Goal: Task Accomplishment & Management: Manage account settings

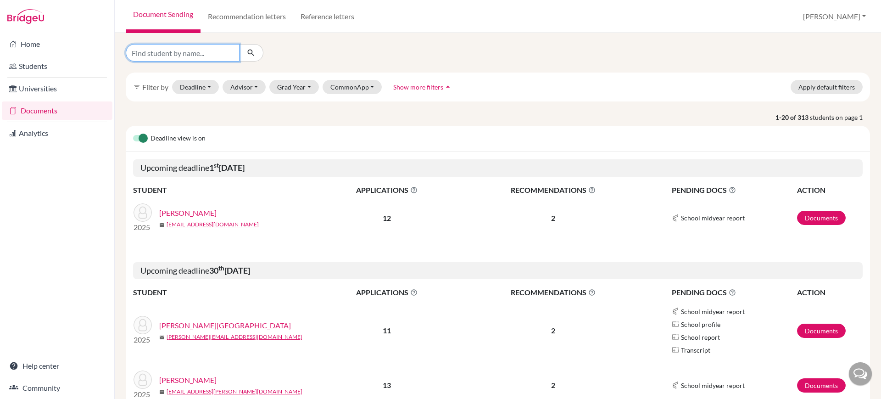
click at [200, 52] on input "Find student by name..." at bounding box center [183, 52] width 114 height 17
type input "[PERSON_NAME]"
click at [252, 52] on icon "submit" at bounding box center [250, 52] width 9 height 9
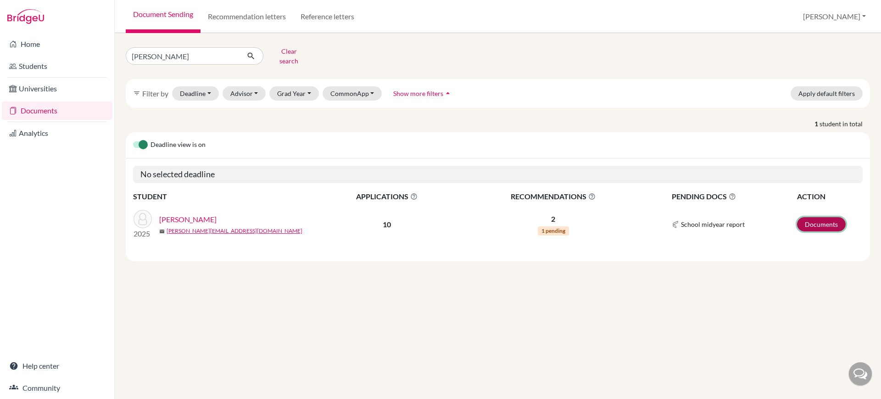
click at [832, 221] on link "Documents" at bounding box center [821, 224] width 49 height 14
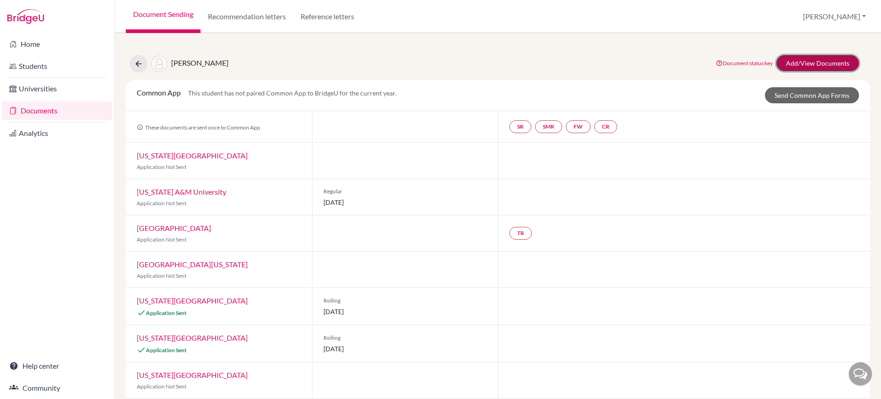
click at [811, 58] on link "Add/View Documents" at bounding box center [817, 63] width 83 height 16
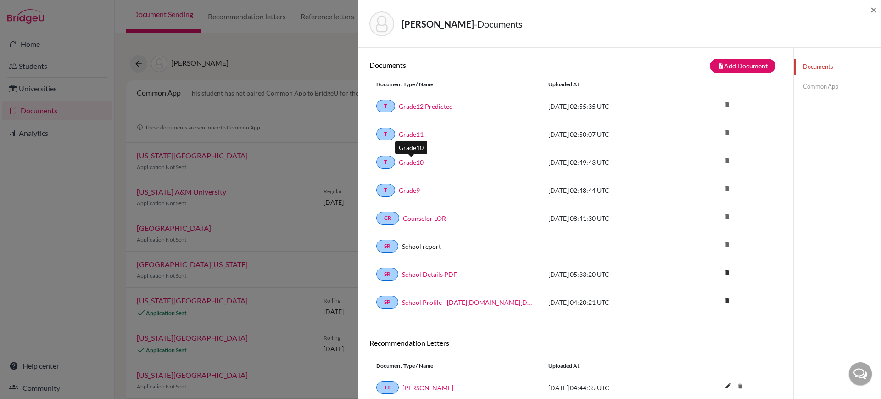
click at [412, 161] on link "Grade10" at bounding box center [411, 162] width 25 height 10
